Goal: Find contact information: Find contact information

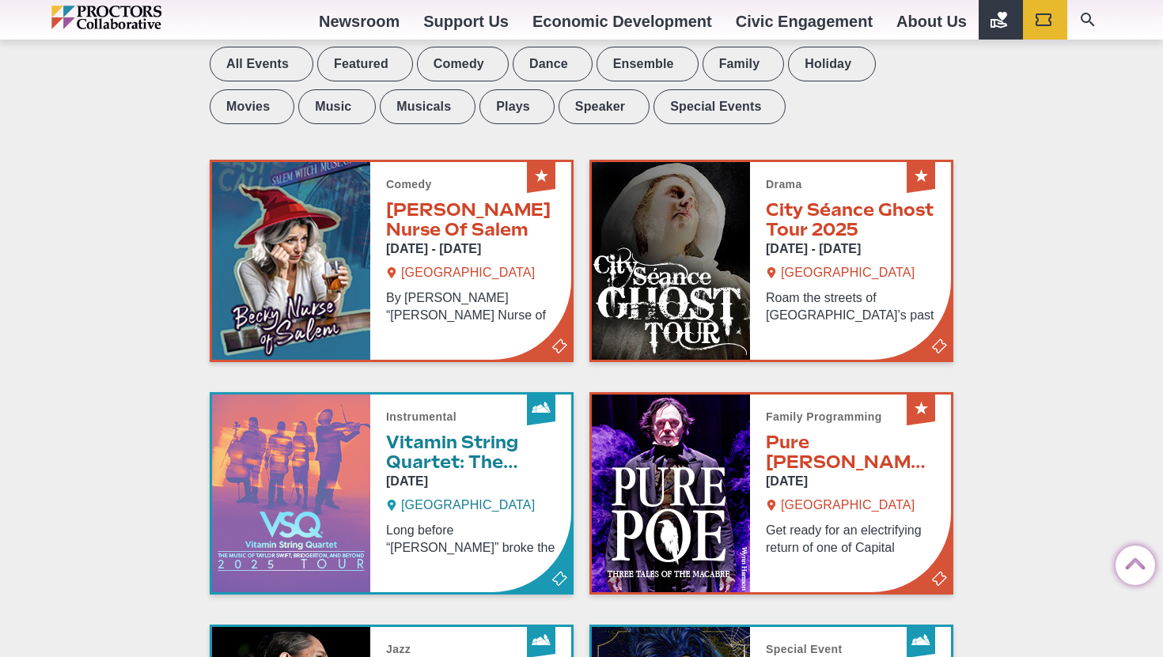
scroll to position [540, 0]
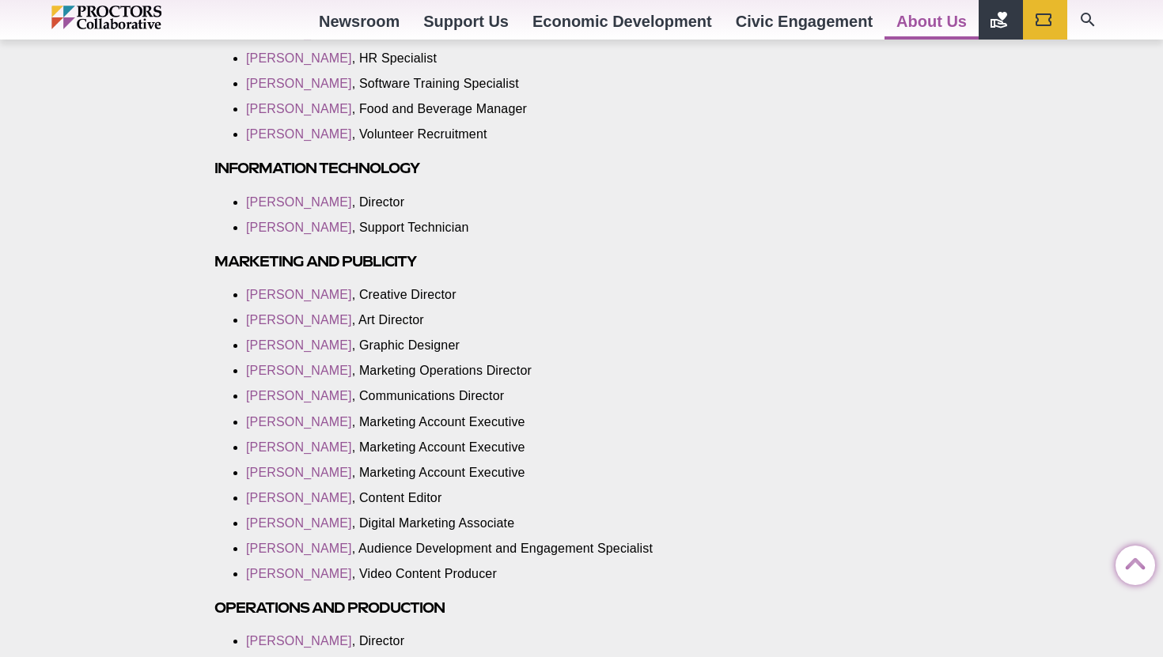
scroll to position [1924, 0]
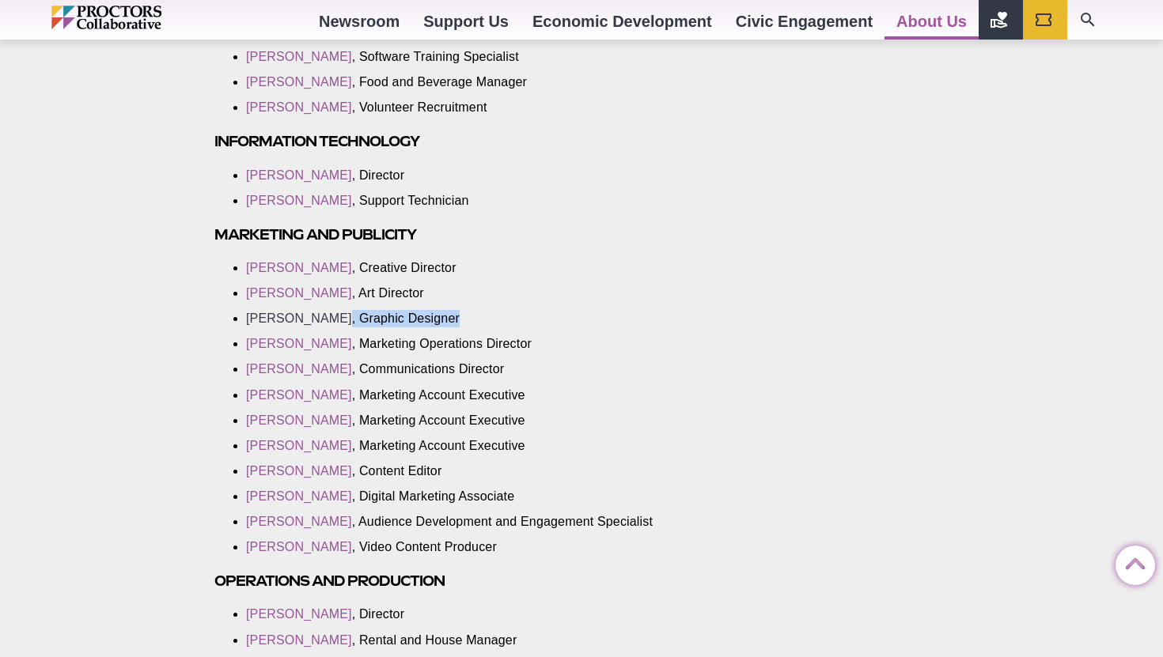
drag, startPoint x: 441, startPoint y: 320, endPoint x: 250, endPoint y: 320, distance: 191.4
click at [250, 320] on li "[PERSON_NAME] , Graphic Designer" at bounding box center [451, 318] width 410 height 17
click at [409, 324] on li "[PERSON_NAME] , Graphic Designer" at bounding box center [451, 318] width 410 height 17
click at [427, 324] on li "John Patacsil , Graphic Designer" at bounding box center [451, 318] width 410 height 17
drag, startPoint x: 430, startPoint y: 324, endPoint x: 248, endPoint y: 320, distance: 181.2
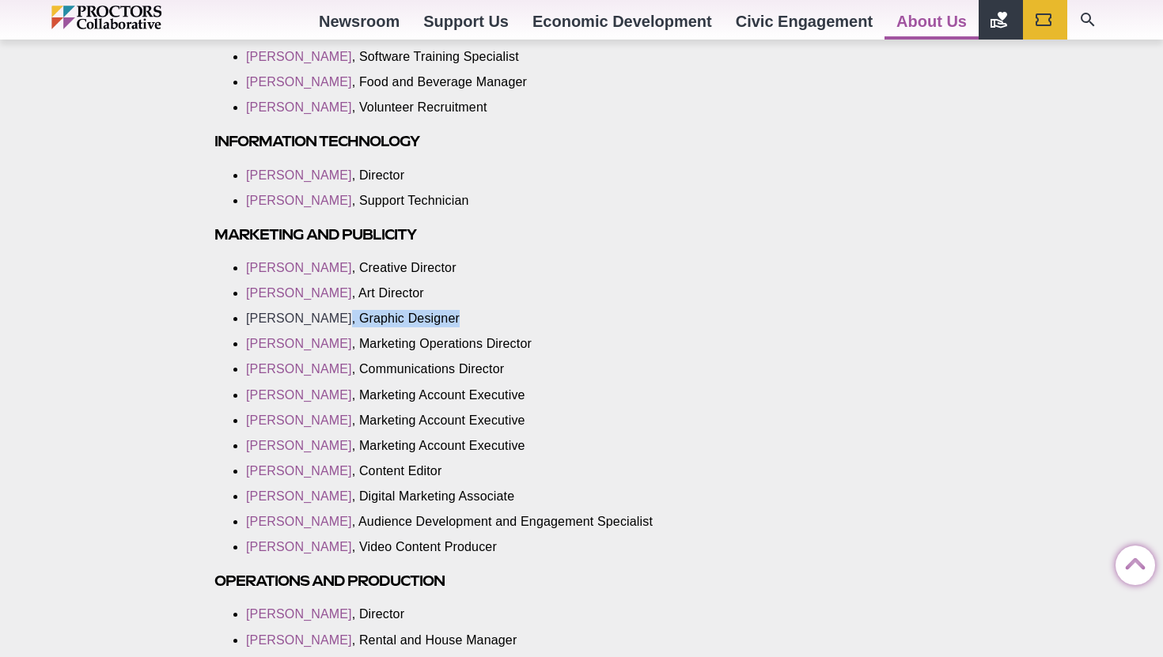
click at [248, 320] on li "John Patacsil , Graphic Designer" at bounding box center [451, 318] width 410 height 17
drag, startPoint x: 233, startPoint y: 327, endPoint x: 271, endPoint y: 318, distance: 39.0
click at [271, 318] on section "General Information Mailing addresses: If mailing to a specific program and you…" at bounding box center [450, 195] width 497 height 3059
